Goal: Register for event/course

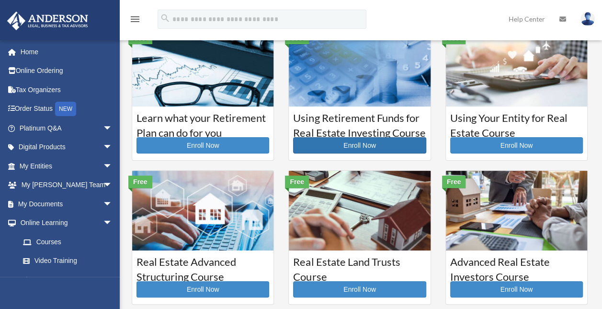
scroll to position [48, 0]
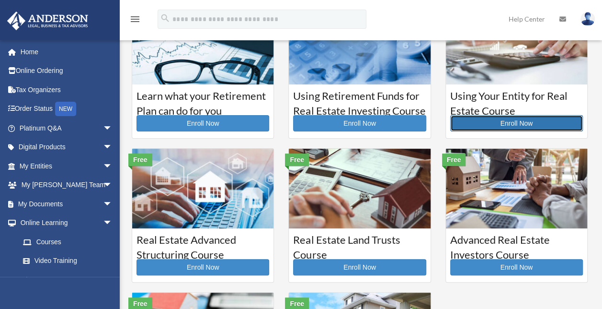
click at [523, 126] on link "Enroll Now" at bounding box center [516, 123] width 133 height 16
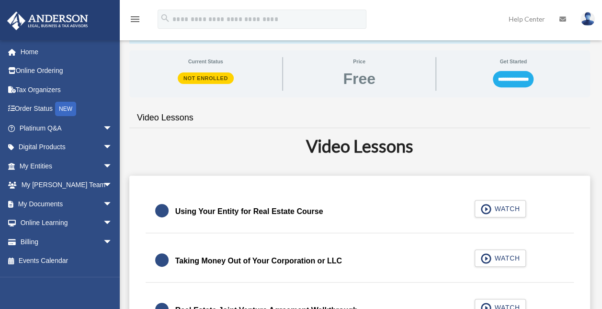
scroll to position [192, 0]
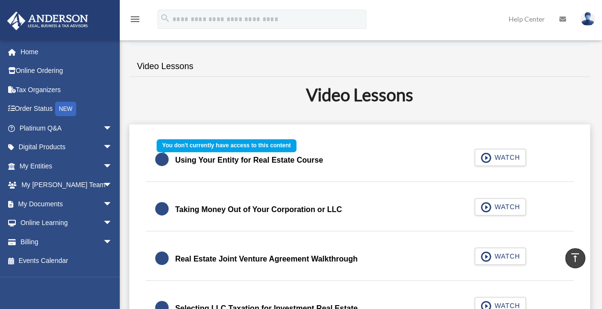
click at [502, 155] on div "Using Your Entity for Real Estate Course WATCH" at bounding box center [359, 160] width 451 height 43
click at [481, 157] on div "Using Your Entity for Real Estate Course WATCH" at bounding box center [359, 160] width 451 height 43
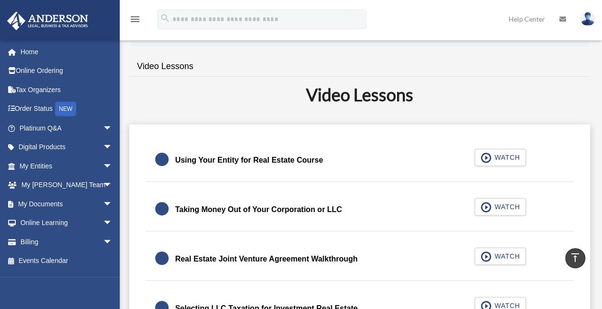
scroll to position [48, 0]
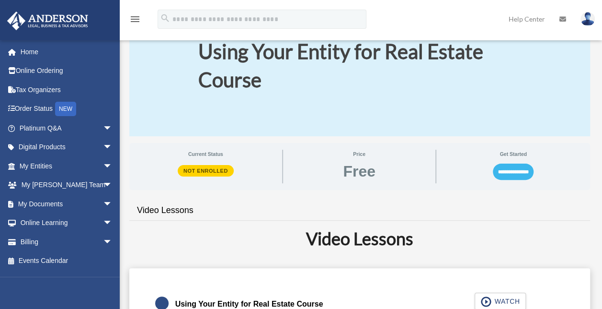
click at [505, 172] on input "**********" at bounding box center [513, 171] width 41 height 16
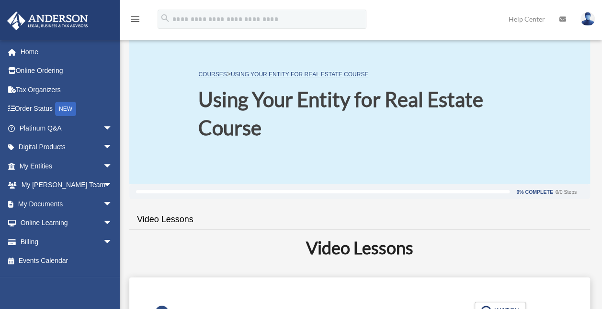
click at [587, 24] on img at bounding box center [588, 19] width 14 height 14
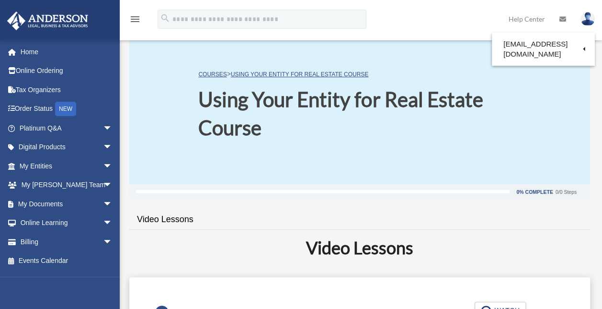
click at [588, 14] on img at bounding box center [588, 19] width 14 height 14
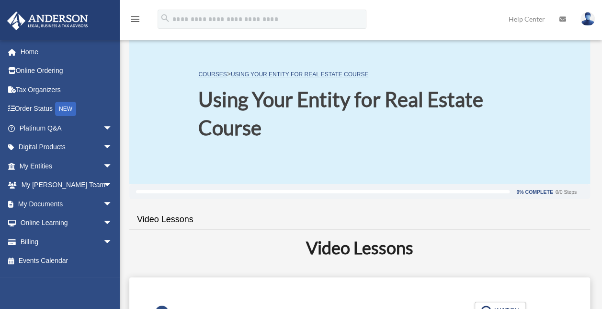
click at [586, 15] on img at bounding box center [588, 19] width 14 height 14
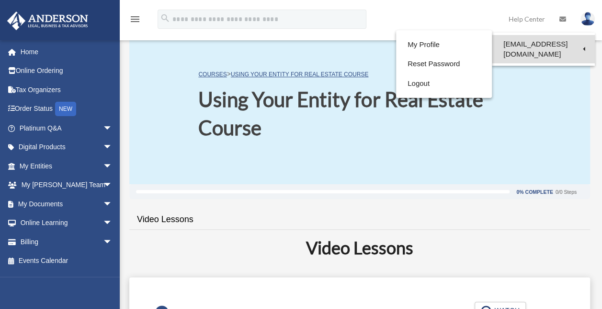
click at [558, 46] on link "[EMAIL_ADDRESS][DOMAIN_NAME]" at bounding box center [543, 49] width 103 height 28
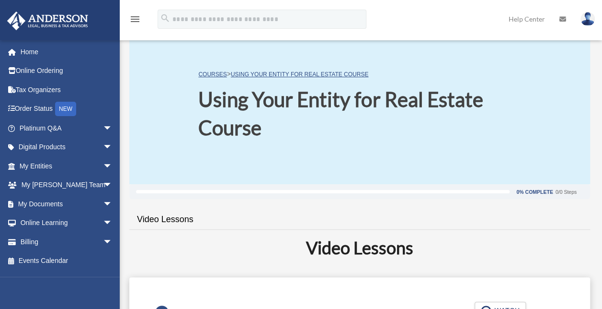
click at [588, 18] on img at bounding box center [588, 19] width 14 height 14
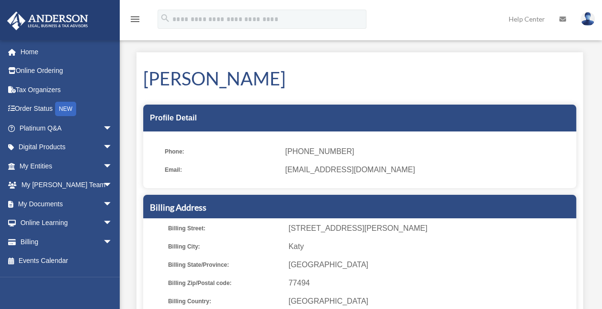
click at [595, 22] on link at bounding box center [588, 19] width 29 height 42
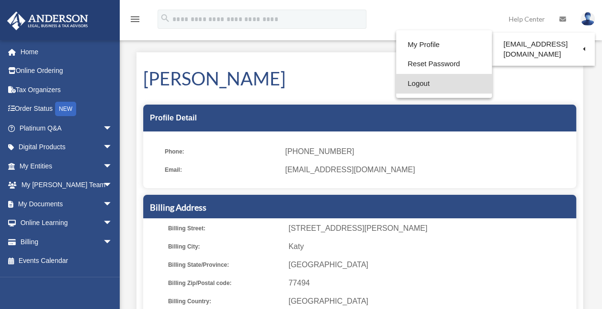
click at [427, 86] on link "Logout" at bounding box center [444, 84] width 96 height 20
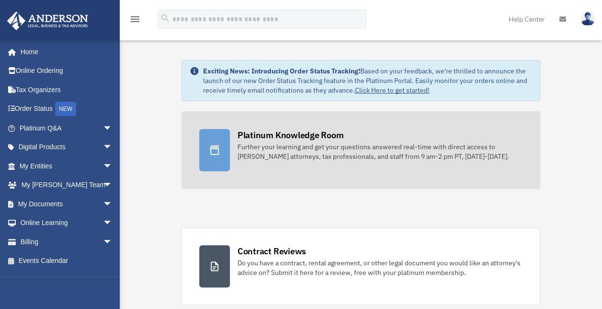
click at [276, 133] on div "Platinum Knowledge Room" at bounding box center [291, 135] width 106 height 12
